Goal: Task Accomplishment & Management: Complete application form

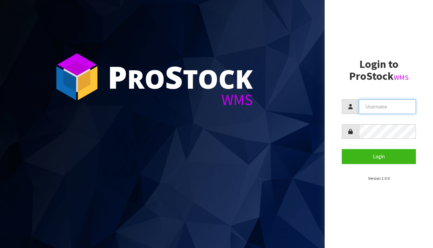
type input "[EMAIL_ADDRESS][DOMAIN_NAME]"
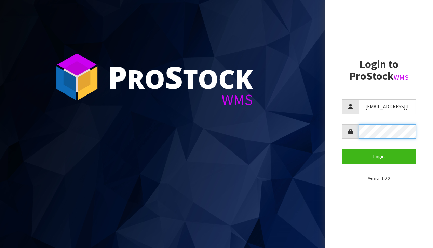
click at [379, 156] on button "Login" at bounding box center [379, 156] width 74 height 15
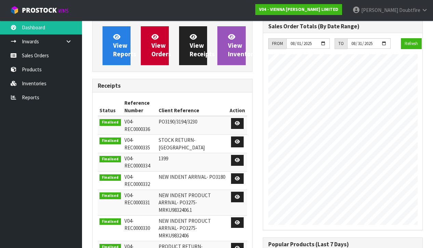
scroll to position [441, 170]
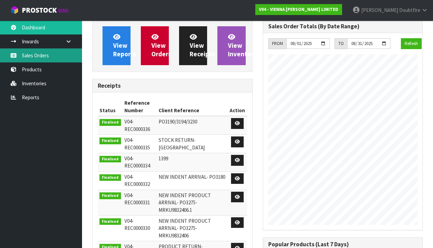
click at [39, 57] on link "Sales Orders" at bounding box center [41, 56] width 82 height 14
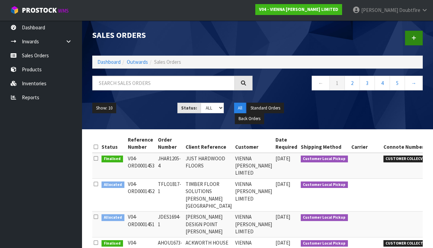
click at [414, 38] on icon at bounding box center [413, 38] width 5 height 5
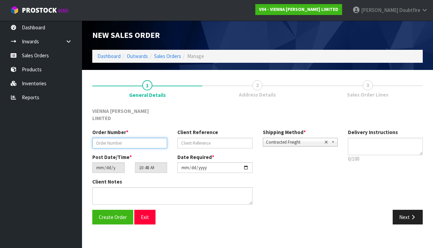
click at [100, 138] on input "text" at bounding box center [129, 143] width 75 height 11
type input "1"
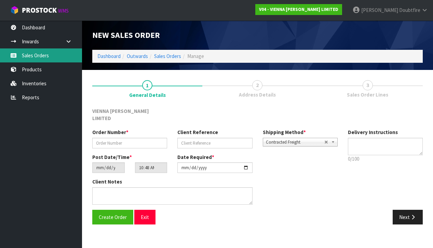
click at [37, 58] on link "Sales Orders" at bounding box center [41, 56] width 82 height 14
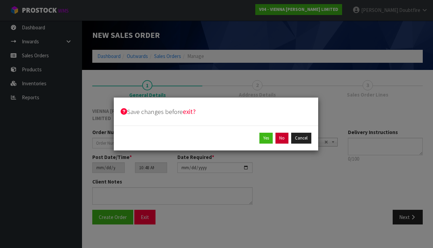
click at [287, 138] on button "No" at bounding box center [281, 138] width 13 height 11
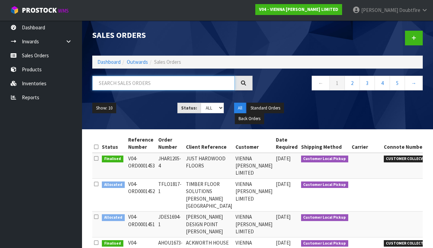
click at [136, 86] on input "text" at bounding box center [163, 83] width 142 height 15
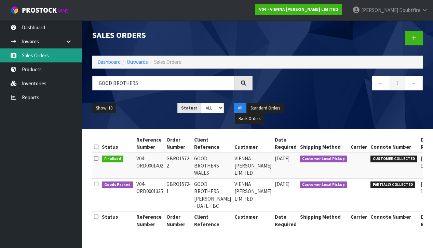
click at [38, 57] on link "Sales Orders" at bounding box center [41, 56] width 82 height 14
click at [37, 57] on link "Sales Orders" at bounding box center [41, 56] width 82 height 14
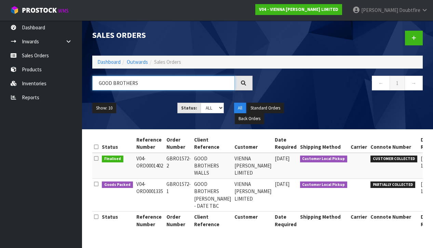
click at [144, 80] on input "GOOD BROTHERS" at bounding box center [163, 83] width 142 height 15
type input "G"
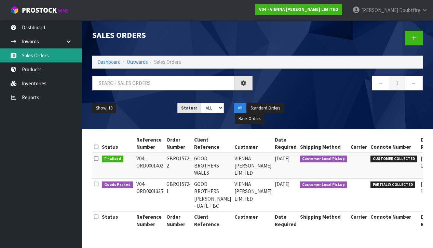
click at [40, 57] on link "Sales Orders" at bounding box center [41, 56] width 82 height 14
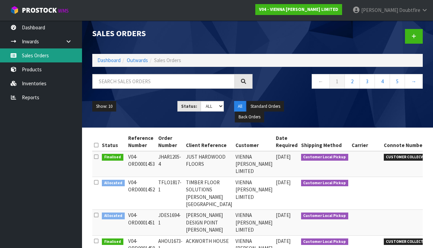
scroll to position [2, 0]
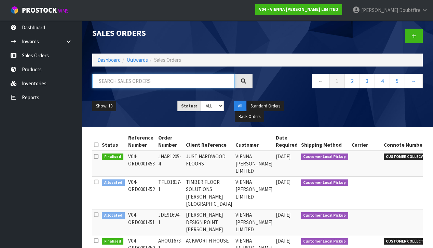
click at [109, 86] on input "text" at bounding box center [163, 81] width 142 height 15
click at [415, 37] on icon at bounding box center [413, 35] width 5 height 5
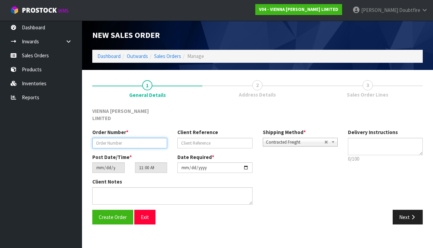
paste input "GBRO1572-2"
type input "GBRO1572-2 + 6 CARTONS"
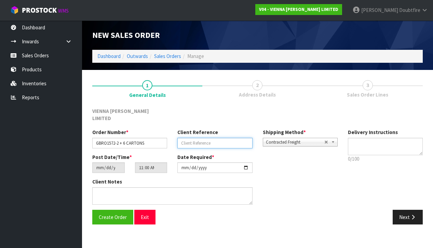
click at [193, 138] on input "text" at bounding box center [214, 143] width 75 height 11
type input "DBJ DESIGN"
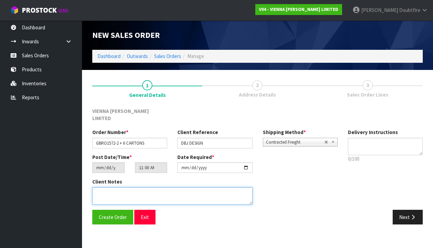
click at [133, 188] on textarea at bounding box center [172, 196] width 160 height 17
type textarea "DBJ DESIGN"
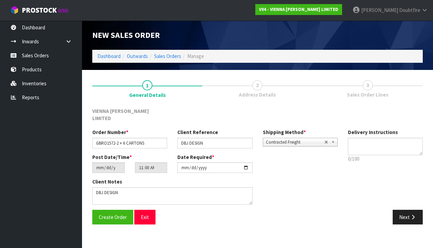
click at [286, 138] on span "Contracted Freight" at bounding box center [295, 142] width 58 height 8
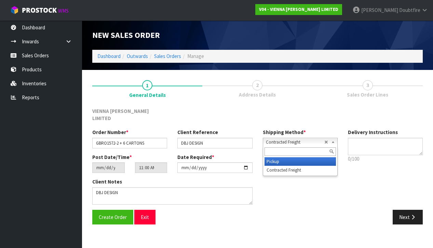
click at [280, 157] on li "Pickup" at bounding box center [299, 161] width 71 height 9
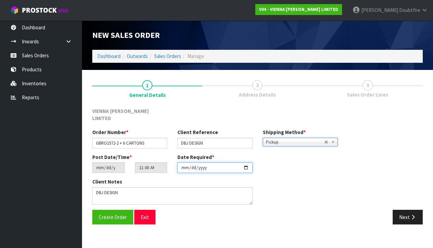
click at [183, 165] on input "[DATE]" at bounding box center [214, 168] width 75 height 11
type input "[DATE]"
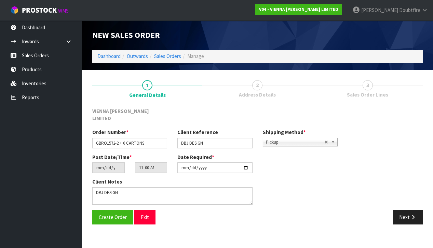
click at [110, 228] on section "New Sales Order Dashboard Outwards Sales Orders Manage New Sales Order Dashboar…" at bounding box center [216, 124] width 433 height 248
click at [108, 214] on span "Create Order" at bounding box center [113, 217] width 28 height 6
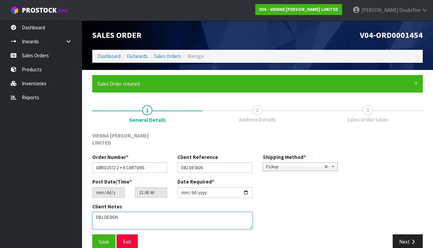
click at [97, 215] on textarea at bounding box center [172, 220] width 160 height 17
click at [100, 217] on textarea at bounding box center [172, 220] width 160 height 17
type textarea "DBJ DESIGN PARTIAL PICK TOTAL 6 CARTONS"
click at [162, 213] on textarea at bounding box center [172, 220] width 160 height 17
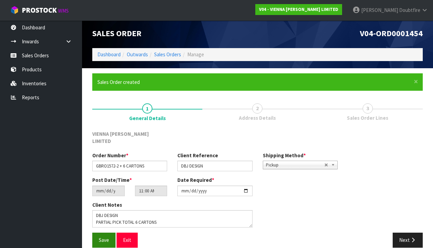
click at [104, 237] on span "Save" at bounding box center [104, 240] width 10 height 6
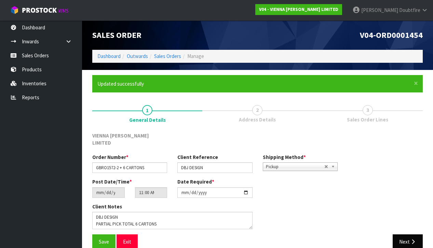
click at [410, 239] on icon "button" at bounding box center [413, 241] width 6 height 5
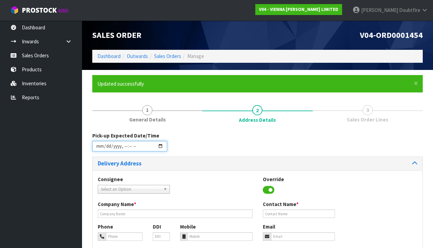
click at [99, 150] on input "datetime-local" at bounding box center [129, 146] width 75 height 11
drag, startPoint x: 197, startPoint y: 154, endPoint x: 176, endPoint y: 155, distance: 21.2
click at [197, 154] on div "Pick-up Expected Date/Time" at bounding box center [257, 144] width 341 height 25
click at [123, 151] on input "datetime-local" at bounding box center [129, 146] width 75 height 11
type input "[DATE]T09:01"
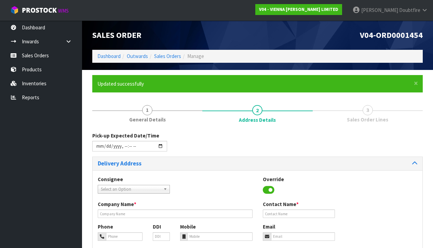
click at [208, 151] on div "Pick-up Expected Date/Time" at bounding box center [257, 144] width 341 height 25
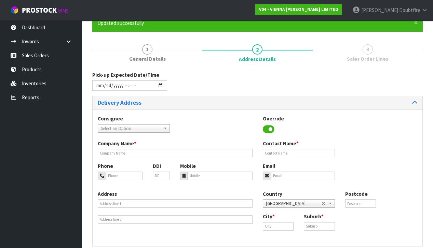
scroll to position [67, 0]
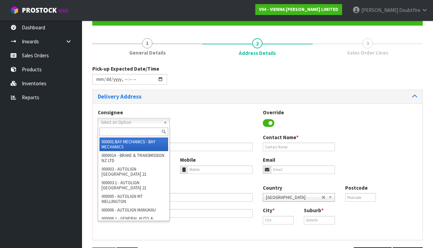
click at [108, 123] on span "Select an Option" at bounding box center [131, 123] width 60 height 8
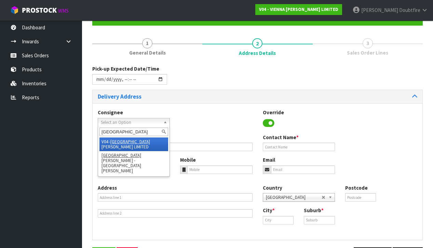
type input "[GEOGRAPHIC_DATA]"
click at [121, 143] on em "[GEOGRAPHIC_DATA]" at bounding box center [130, 142] width 40 height 6
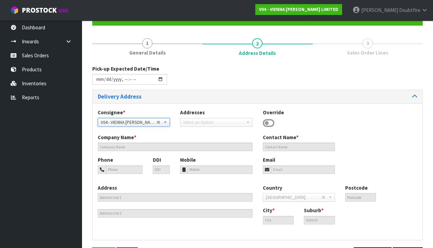
type input "VIENNA [PERSON_NAME] LIMITED"
type input "[PERSON_NAME]"
type input "[PHONE_NUMBER]"
type input "[PERSON_NAME][EMAIL_ADDRESS][DOMAIN_NAME]"
type input "2 ROXBURGH ST"
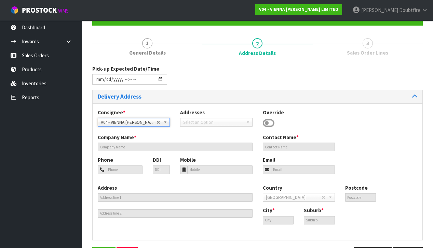
type input "1023"
type input "[GEOGRAPHIC_DATA]"
type input "NEWMARKET"
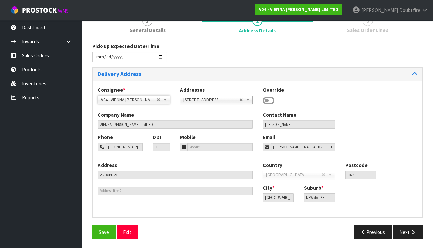
scroll to position [89, 0]
click at [102, 230] on span "Save" at bounding box center [104, 233] width 10 height 6
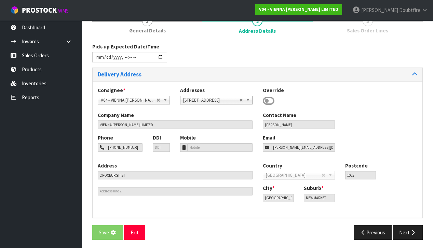
scroll to position [0, 0]
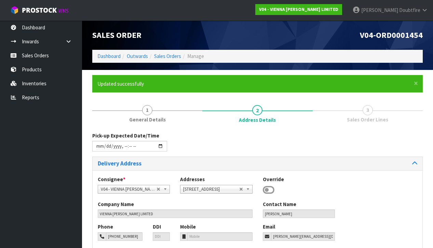
type input "[DATE]T09:01"
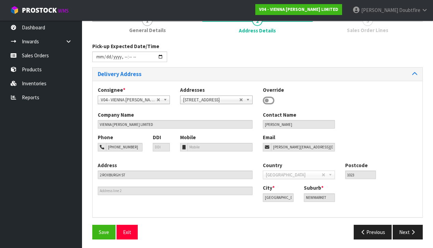
scroll to position [89, 0]
click at [102, 230] on span "Save" at bounding box center [104, 233] width 10 height 6
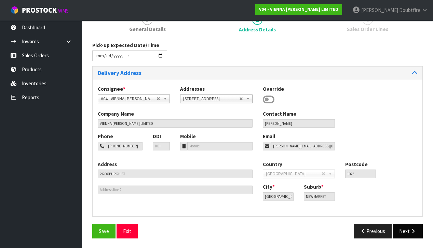
scroll to position [90, 0]
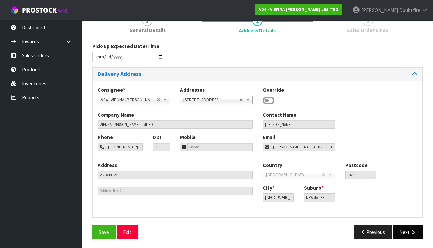
click at [403, 229] on button "Next" at bounding box center [408, 232] width 30 height 15
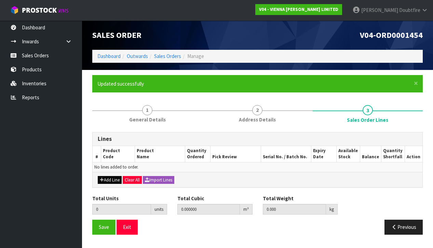
click at [109, 179] on button "Add Line" at bounding box center [110, 180] width 24 height 8
type input "0"
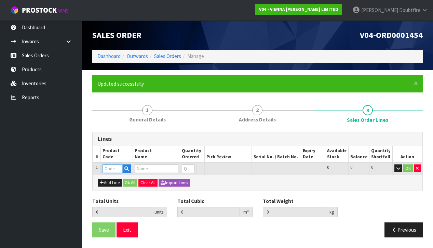
click at [108, 168] on input "text" at bounding box center [112, 169] width 20 height 9
click at [126, 168] on icon "button" at bounding box center [126, 169] width 4 height 4
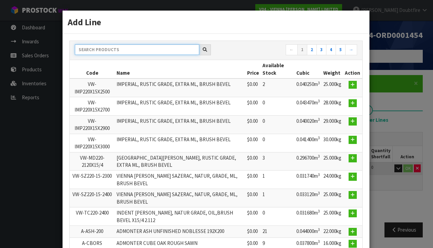
click at [111, 52] on input "text" at bounding box center [137, 49] width 124 height 11
type input "RIVERSTONE"
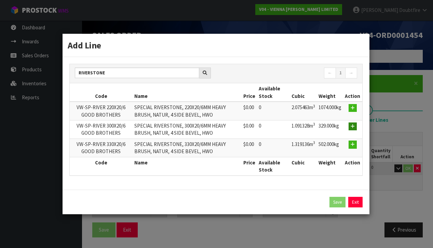
click at [352, 127] on icon "button" at bounding box center [352, 126] width 4 height 4
type input "0.000000"
type input "0.000"
type input "VW-SP-RIVER 300X20/6 GOOD BROTHERS"
type input "SPECIAL RIVERSTONE, 300X20/6MM HEAVY BRUSH, NATUR, 4 SIDE BEVEL, HWO"
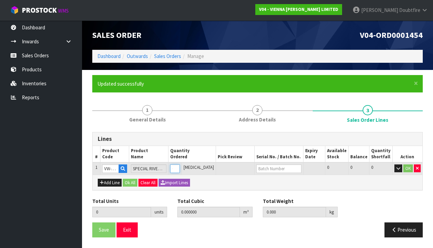
type input "1"
type input "1.091328"
type input "329"
click at [180, 166] on input "1" at bounding box center [175, 169] width 10 height 9
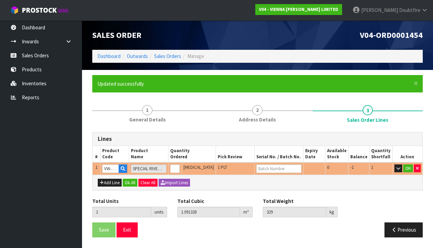
click at [215, 181] on div "Add Line Ok All Clear All Import Lines" at bounding box center [258, 182] width 330 height 15
click at [125, 167] on icon "button" at bounding box center [123, 169] width 4 height 4
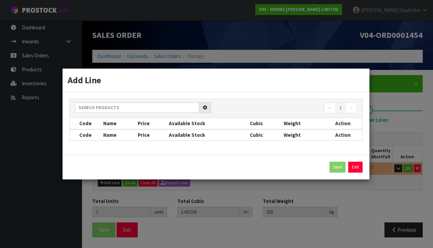
scroll to position [0, 0]
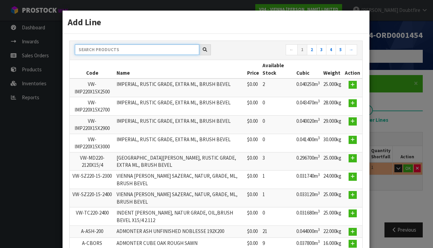
click at [143, 49] on input "text" at bounding box center [137, 49] width 124 height 11
type input "RIVERSTONE"
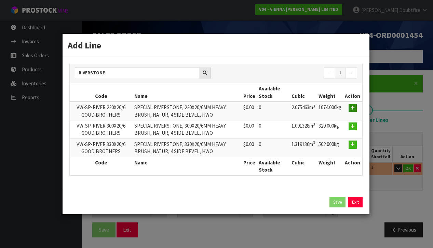
click at [354, 109] on icon "button" at bounding box center [352, 108] width 4 height 4
type input "2.075463"
type input "1074"
type input "VW-SP-RIVER 220X20/6 GOOD BROTHERS"
type input "SPECIAL RIVERSTONE, 220X20/6MM HEAVY BRUSH, NATUR, 4 SIDE BEVEL, HWO"
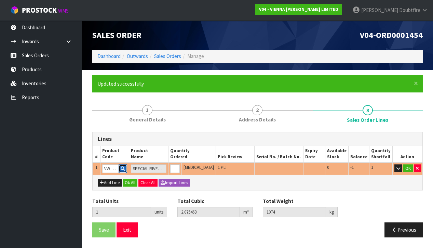
click at [125, 167] on icon "button" at bounding box center [123, 169] width 4 height 4
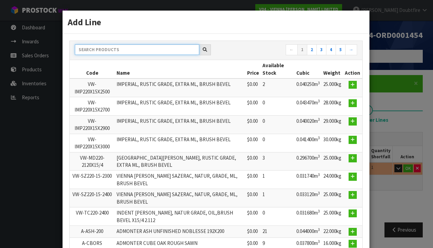
click at [156, 50] on input "text" at bounding box center [137, 49] width 124 height 11
type input "RIVERSTONE"
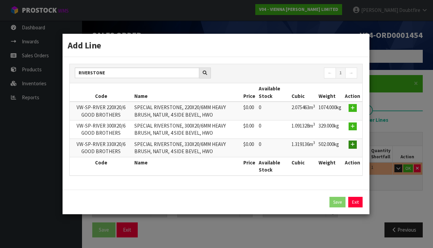
click at [353, 146] on icon "button" at bounding box center [352, 144] width 4 height 4
type input "1.319136"
type input "502"
type input "VW-SP-RIVER 330X20/6 GOOD BROTHERS"
type input "SPECIAL RIVERSTONE, 330X20/6MM HEAVY BRUSH, NATUR, 4 SIDE BEVEL, HWO"
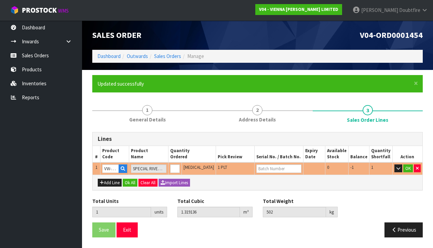
click at [227, 188] on div "Add Line Ok All Clear All Import Lines" at bounding box center [258, 182] width 330 height 15
click at [416, 168] on icon "button" at bounding box center [417, 168] width 3 height 4
type input "0"
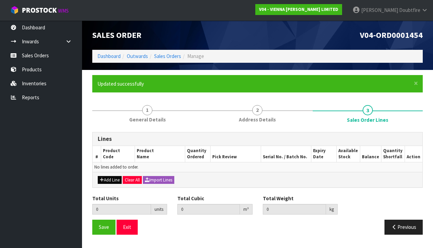
click at [109, 178] on button "Add Line" at bounding box center [110, 180] width 24 height 8
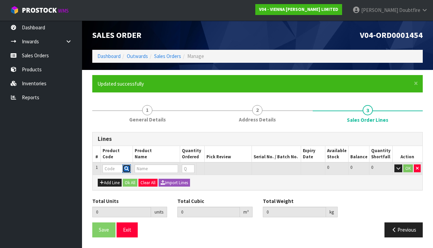
click at [128, 167] on icon "button" at bounding box center [126, 169] width 4 height 4
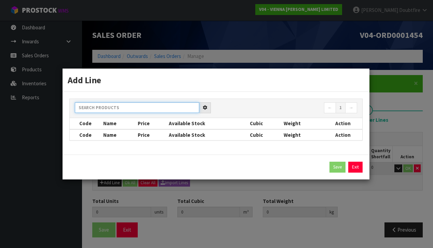
click at [123, 109] on input "text" at bounding box center [137, 107] width 124 height 11
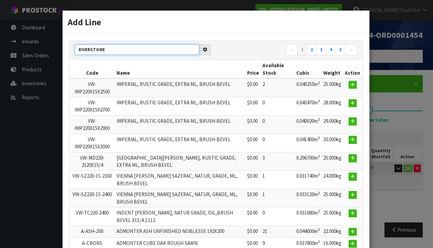
type input "RIVERSTONE"
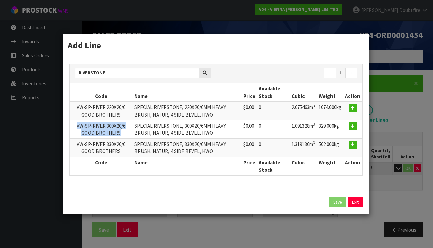
drag, startPoint x: 77, startPoint y: 127, endPoint x: 126, endPoint y: 133, distance: 49.9
click at [126, 133] on td "VW-SP-RIVER 300X20/6 GOOD BROTHERS" at bounding box center [101, 129] width 63 height 18
copy td "VW-SP-RIVER 300X20/6 GOOD BROTHERS"
click at [355, 203] on link "Exit" at bounding box center [355, 202] width 14 height 11
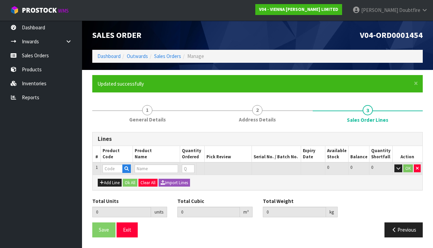
drag, startPoint x: 207, startPoint y: 228, endPoint x: 189, endPoint y: 229, distance: 17.4
click at [207, 228] on div "Save Exit" at bounding box center [172, 230] width 170 height 15
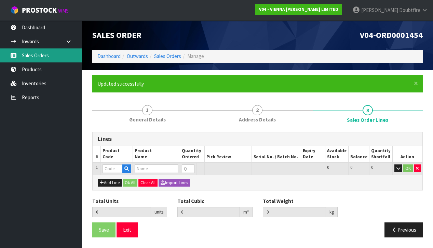
click at [31, 60] on link "Sales Orders" at bounding box center [41, 56] width 82 height 14
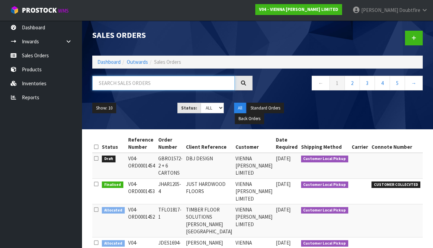
paste input "GGOO1813-1"
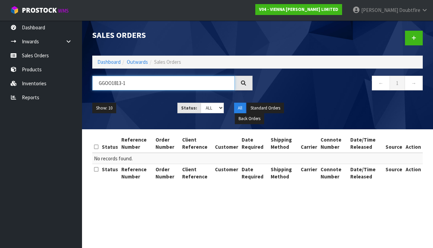
type input "GGOO1813-1"
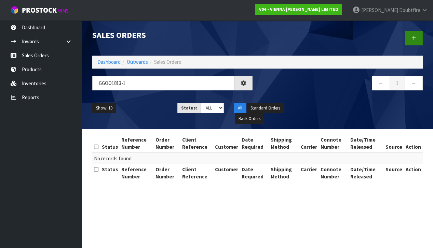
click at [417, 40] on link at bounding box center [414, 38] width 18 height 15
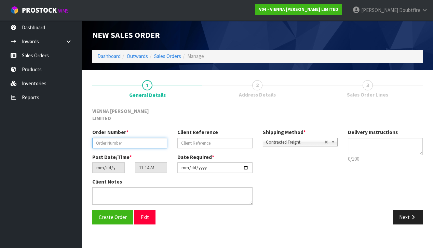
paste input "GGOO1813-1"
type input "GGOO1813-1"
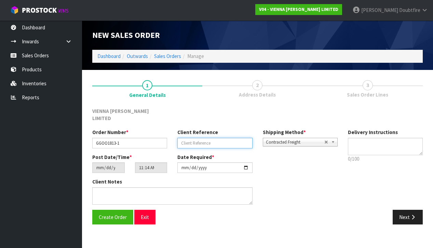
click at [200, 138] on input "text" at bounding box center [214, 143] width 75 height 11
type input "[PERSON_NAME]"
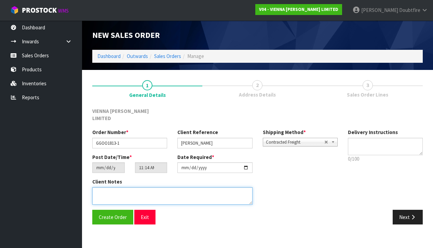
click at [157, 188] on textarea at bounding box center [172, 196] width 160 height 17
type textarea "[PERSON_NAME]"
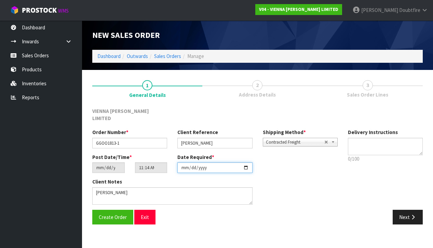
click at [183, 164] on input "[DATE]" at bounding box center [214, 168] width 75 height 11
type input "[DATE]"
click at [165, 210] on div "Create Order Exit" at bounding box center [172, 217] width 170 height 15
click at [298, 138] on span "Contracted Freight" at bounding box center [295, 142] width 58 height 8
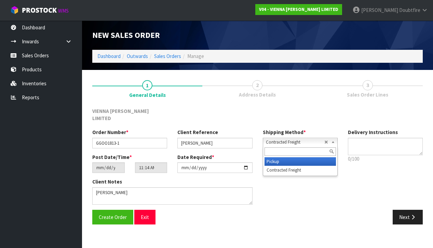
click at [286, 157] on li "Pickup" at bounding box center [299, 161] width 71 height 9
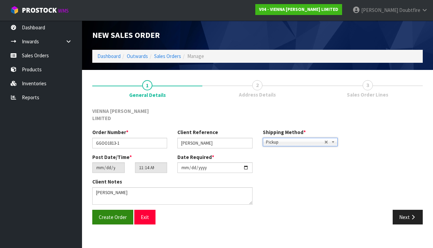
click at [112, 214] on span "Create Order" at bounding box center [113, 217] width 28 height 6
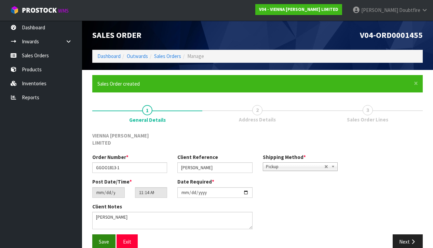
click at [104, 239] on span "Save" at bounding box center [104, 242] width 10 height 6
click at [412, 239] on icon "button" at bounding box center [413, 241] width 6 height 5
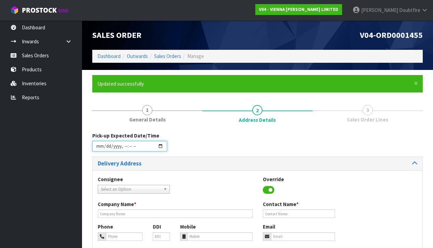
click at [99, 152] on input "datetime-local" at bounding box center [129, 146] width 75 height 11
click at [182, 179] on div "Consignee 000001.BAY MECHANICS - BAY MECHANICS 000001A - BRAKE & TRANSMISSION N…" at bounding box center [258, 188] width 330 height 25
click at [124, 151] on input "datetime-local" at bounding box center [129, 146] width 75 height 11
type input "[DATE]T09:15"
click at [211, 159] on div "Delivery Address" at bounding box center [258, 163] width 330 height 13
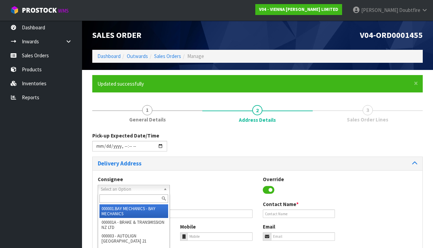
click at [108, 190] on span "Select an Option" at bounding box center [131, 189] width 60 height 8
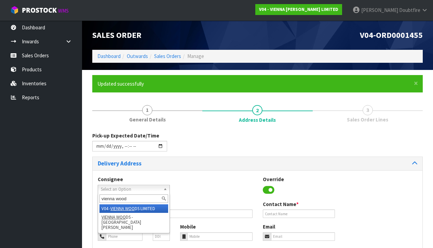
type input "vienna [PERSON_NAME]"
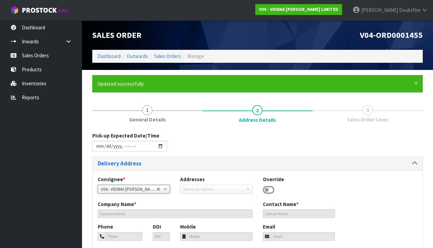
type input "VIENNA [PERSON_NAME] LIMITED"
type input "[PERSON_NAME]"
type input "[PHONE_NUMBER]"
type input "[PERSON_NAME][EMAIL_ADDRESS][DOMAIN_NAME]"
type input "2 ROXBURGH ST"
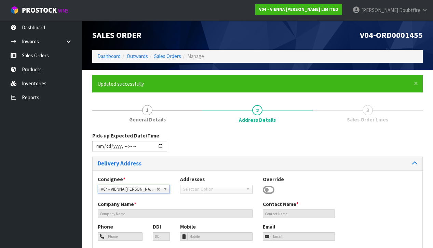
type input "1023"
type input "[GEOGRAPHIC_DATA]"
type input "NEWMARKET"
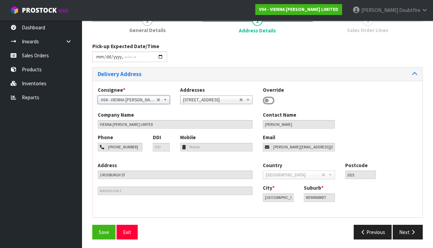
scroll to position [89, 0]
click at [99, 233] on span "Save" at bounding box center [104, 233] width 10 height 6
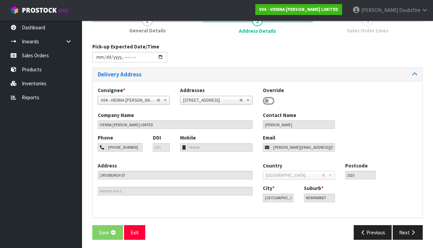
scroll to position [0, 0]
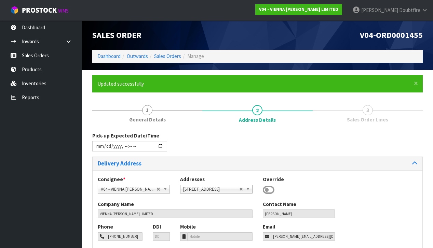
type input "[DATE]T09:15"
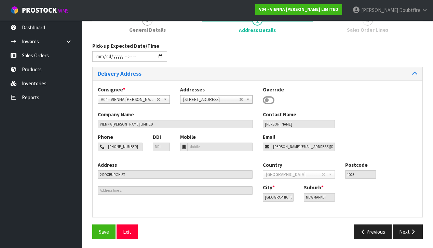
scroll to position [89, 0]
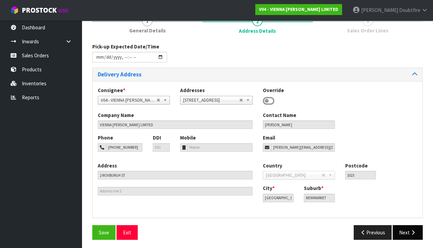
click at [402, 231] on button "Next" at bounding box center [408, 232] width 30 height 15
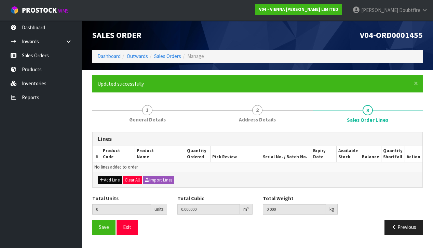
click at [107, 179] on button "Add Line" at bounding box center [110, 180] width 24 height 8
type input "0"
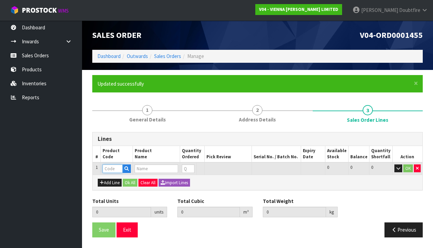
drag, startPoint x: 107, startPoint y: 169, endPoint x: 101, endPoint y: 170, distance: 5.8
click at [107, 169] on input "text" at bounding box center [112, 169] width 20 height 9
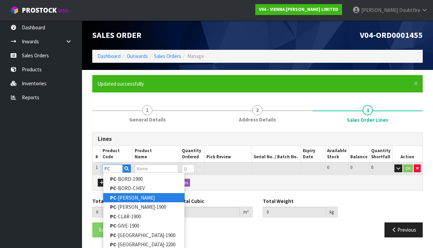
scroll to position [0, 0]
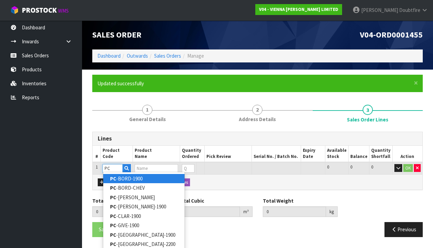
type input "PC"
click at [125, 180] on link "PC -BORD-1900" at bounding box center [143, 178] width 81 height 9
type input "PC-BORD-1900"
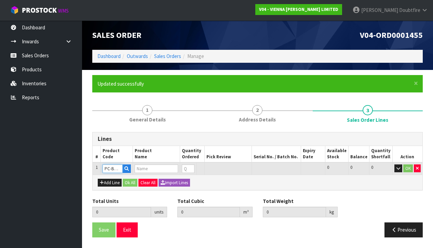
type input "0.000000"
type input "0.000"
type input "PETIT CHATEAU BORDEAUX 1900X190X15/4 (2.166M2)"
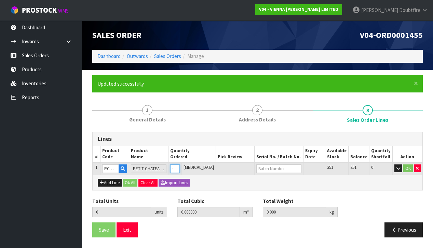
type input "1"
type input "0.0384"
type input "22"
click at [180, 166] on input "1" at bounding box center [175, 169] width 10 height 9
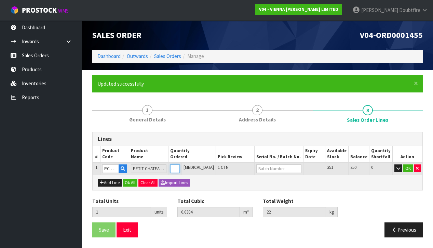
type input "0"
type input "3"
type input "0.1152"
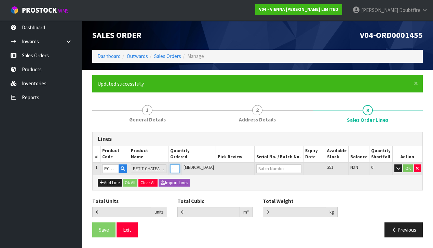
type input "66"
type input "3"
type input "34"
type input "1.3056"
type input "748"
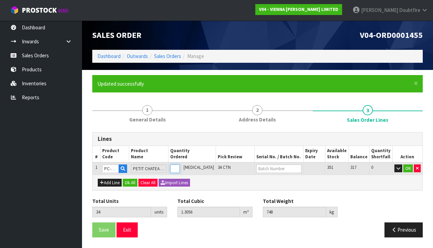
type input "34"
click at [406, 168] on button "OK" at bounding box center [408, 169] width 10 height 8
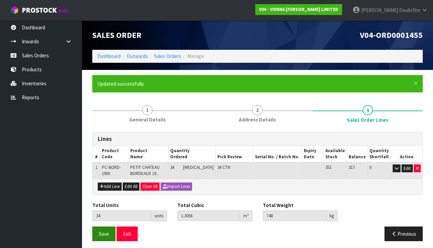
click at [105, 233] on span "Save" at bounding box center [104, 234] width 10 height 6
click at [107, 235] on button "Save" at bounding box center [103, 234] width 23 height 15
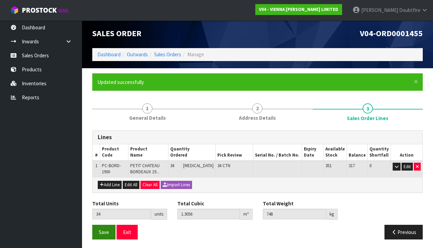
scroll to position [1, 0]
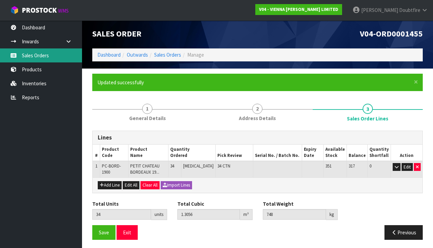
click at [40, 58] on link "Sales Orders" at bounding box center [41, 56] width 82 height 14
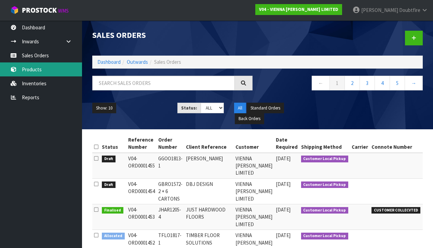
click at [28, 68] on link "Products" at bounding box center [41, 70] width 82 height 14
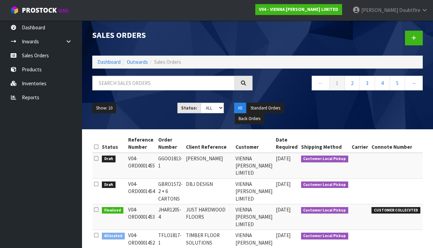
scroll to position [2, 0]
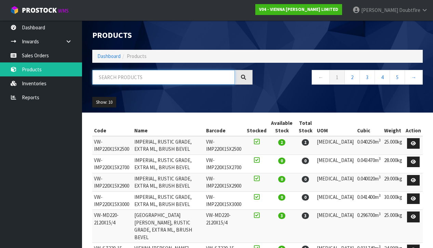
click at [107, 79] on input "text" at bounding box center [163, 77] width 142 height 15
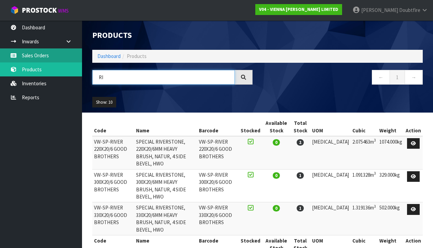
type input "R"
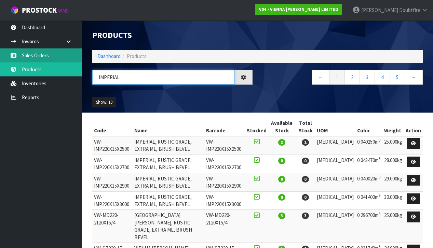
type input "IMPERIAL"
